Goal: Task Accomplishment & Management: Use online tool/utility

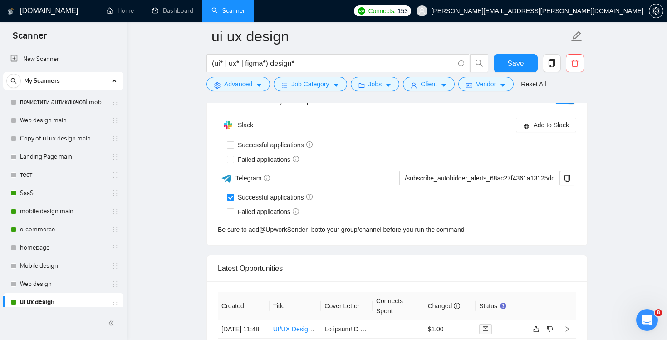
click at [36, 12] on h1 "[DOMAIN_NAME]" at bounding box center [49, 11] width 58 height 22
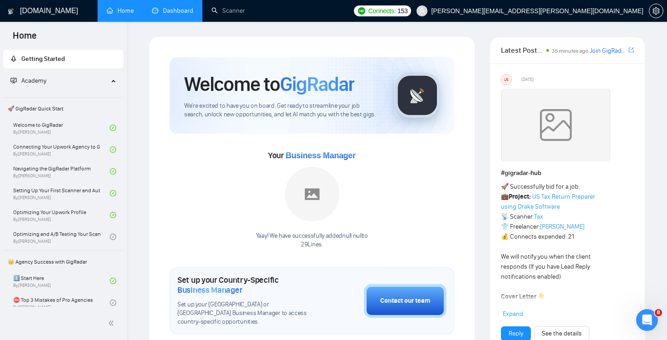
click at [180, 15] on link "Dashboard" at bounding box center [172, 11] width 41 height 8
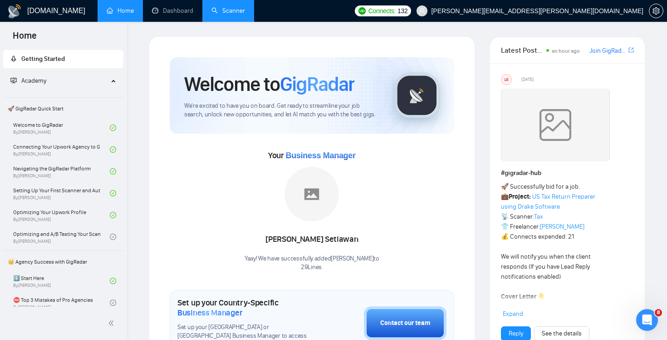
click at [228, 14] on link "Scanner" at bounding box center [229, 11] width 34 height 8
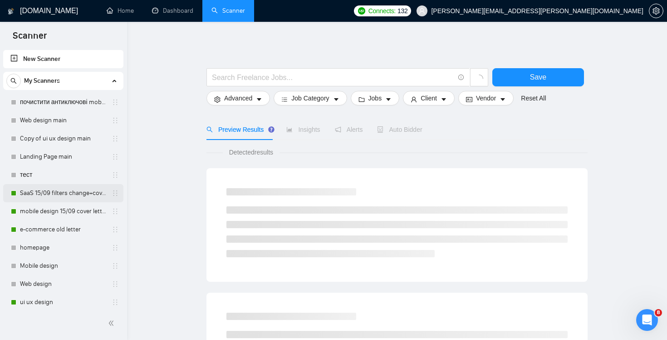
click at [54, 194] on link "SaaS 15/09 filters change+cover letter change" at bounding box center [63, 193] width 86 height 18
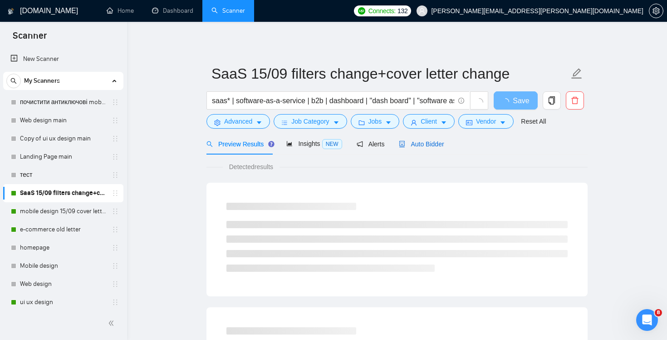
click at [429, 141] on span "Auto Bidder" at bounding box center [421, 143] width 45 height 7
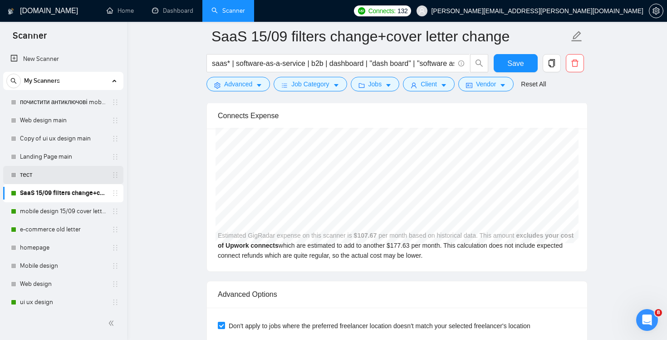
scroll to position [46, 0]
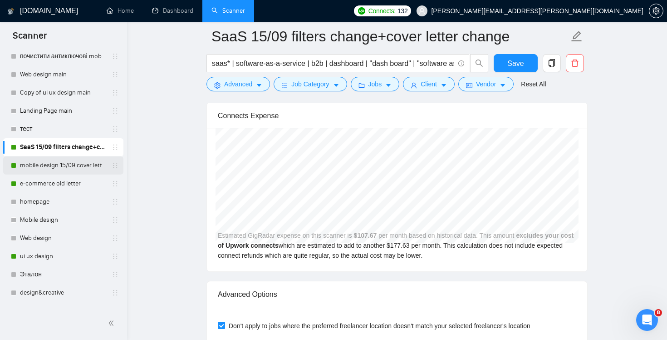
click at [47, 165] on link "mobile design 15/09 cover letter another first part" at bounding box center [63, 165] width 86 height 18
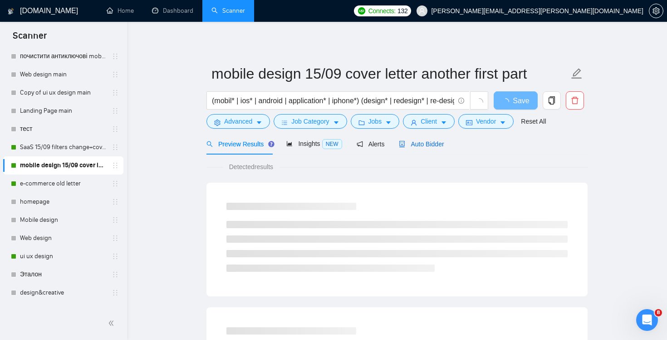
click at [423, 141] on span "Auto Bidder" at bounding box center [421, 143] width 45 height 7
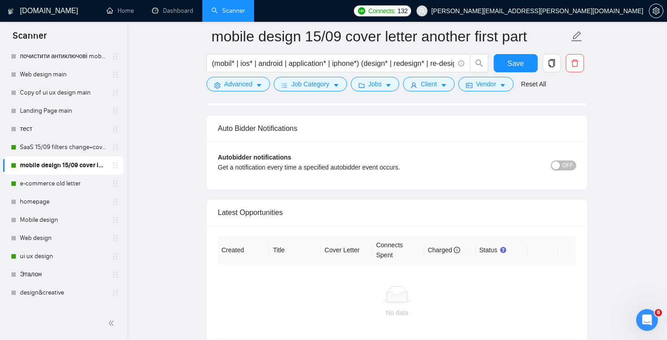
scroll to position [2200, 0]
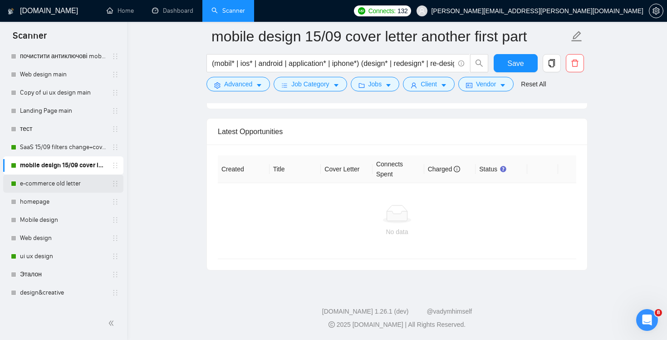
click at [49, 185] on link "e-commerce old letter" at bounding box center [63, 183] width 86 height 18
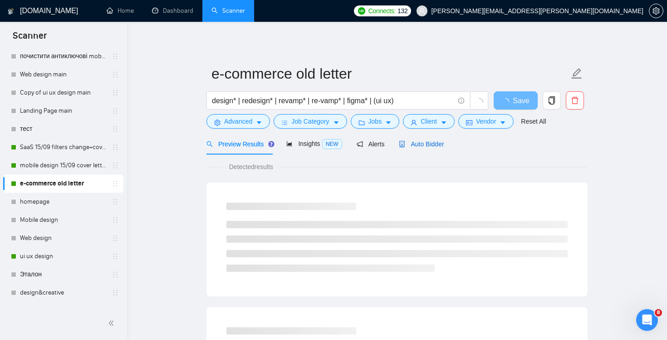
click at [429, 140] on span "Auto Bidder" at bounding box center [421, 143] width 45 height 7
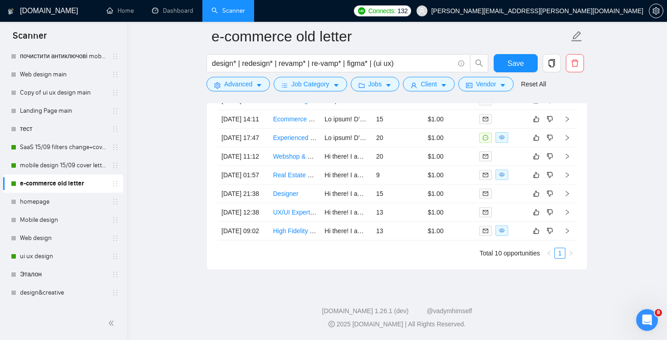
scroll to position [2252, 0]
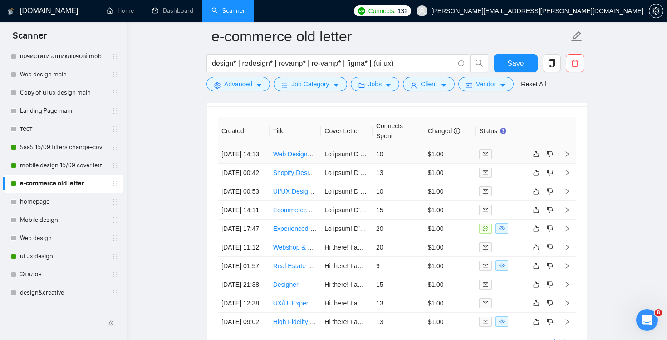
click at [394, 163] on td "10" at bounding box center [399, 154] width 52 height 19
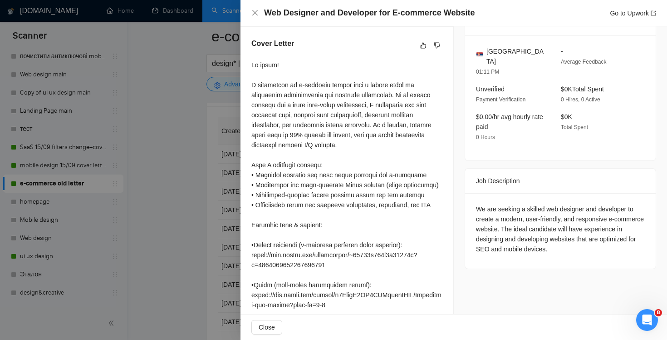
scroll to position [367, 0]
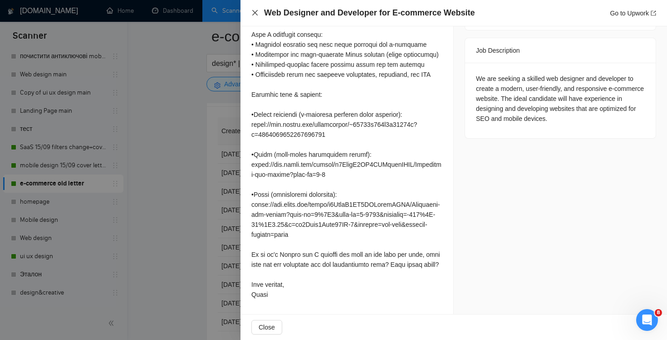
click at [253, 11] on icon "close" at bounding box center [254, 12] width 5 height 5
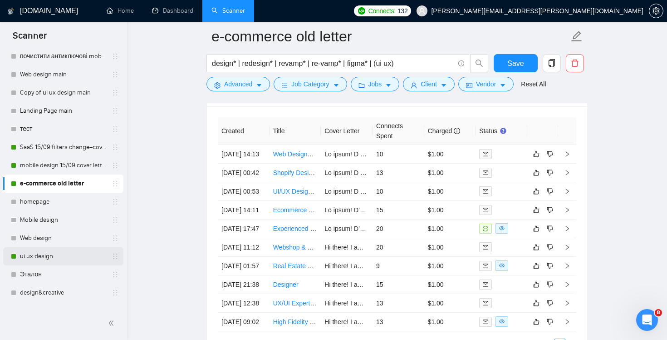
click at [55, 256] on link "ui ux design" at bounding box center [63, 256] width 86 height 18
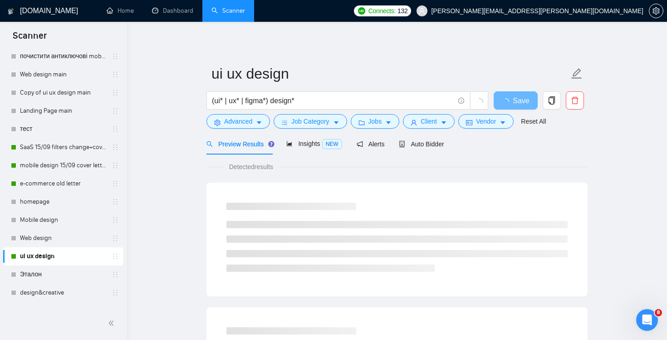
scroll to position [150, 0]
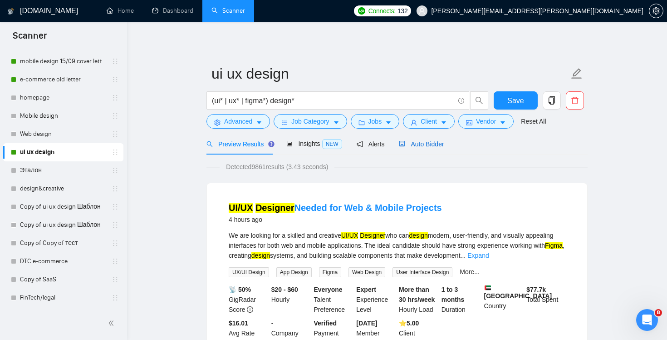
click at [440, 148] on div "Auto Bidder" at bounding box center [421, 144] width 45 height 10
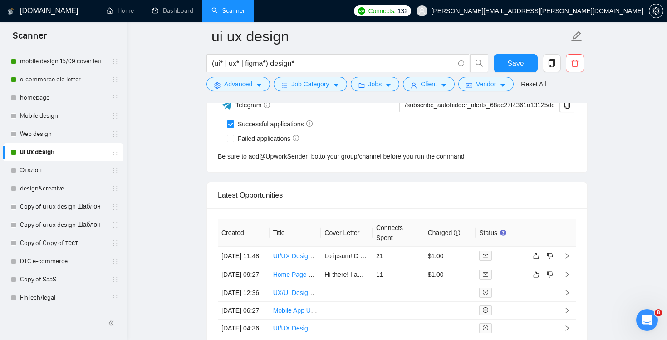
scroll to position [2320, 0]
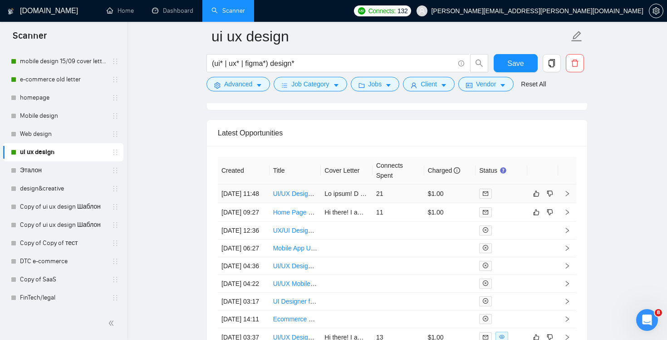
click at [402, 199] on td "21" at bounding box center [399, 193] width 52 height 19
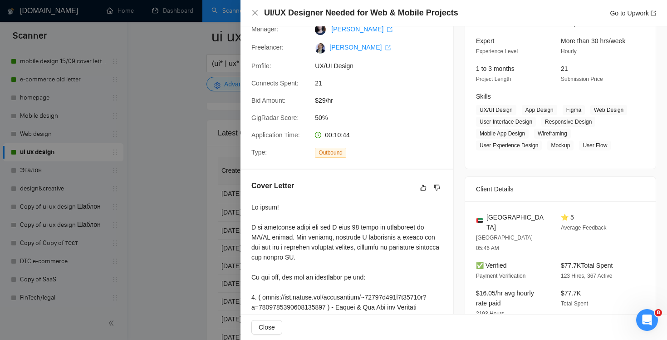
scroll to position [189, 0]
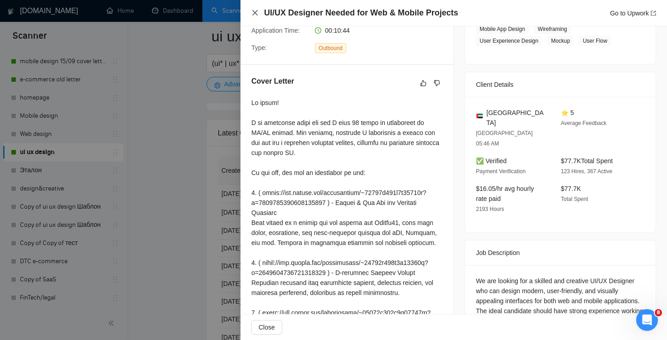
click at [256, 14] on icon "close" at bounding box center [255, 12] width 7 height 7
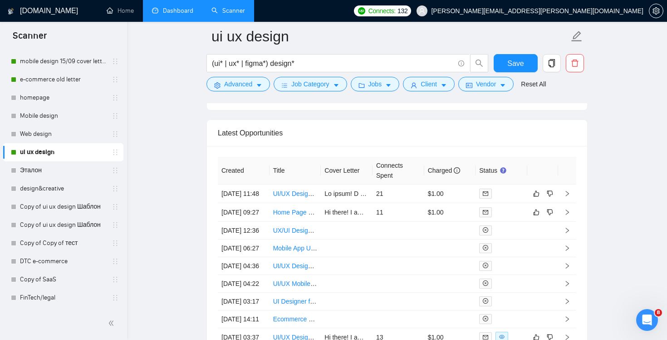
click at [173, 13] on link "Dashboard" at bounding box center [172, 11] width 41 height 8
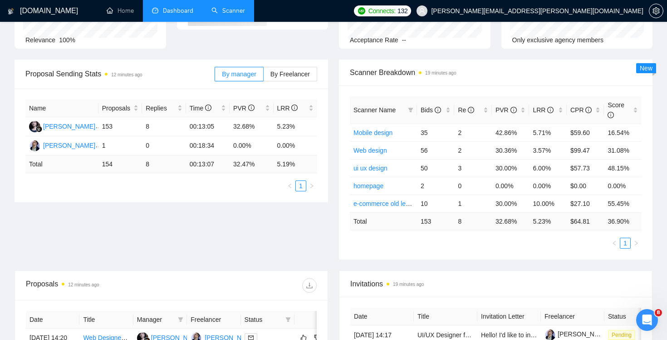
scroll to position [77, 0]
